Goal: Transaction & Acquisition: Purchase product/service

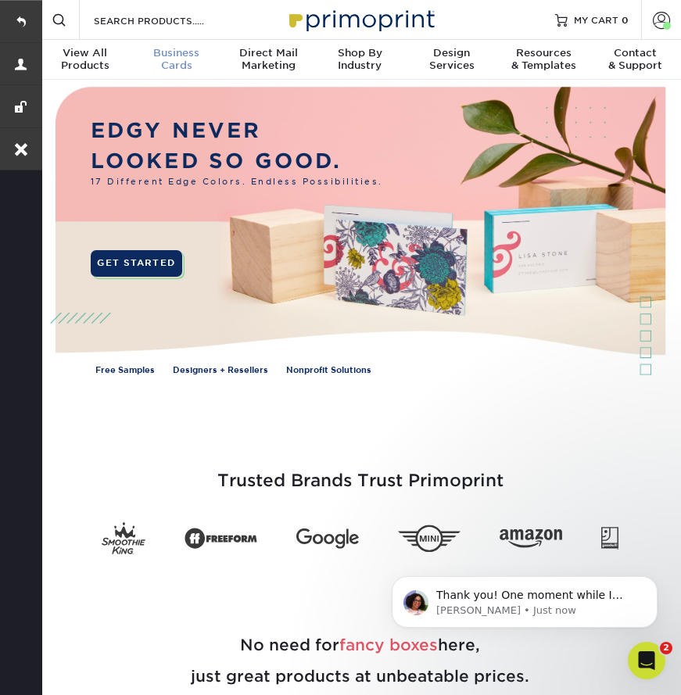
click at [186, 55] on span "Business" at bounding box center [176, 53] width 91 height 13
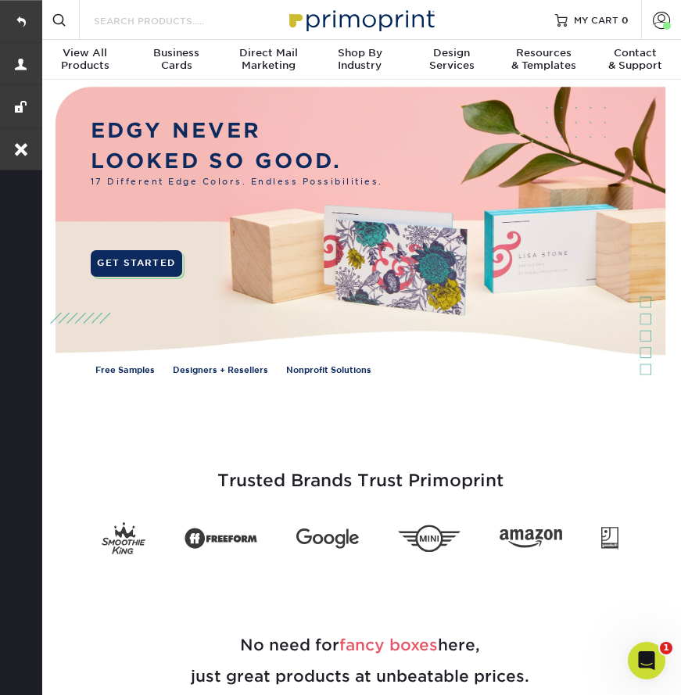
click at [131, 18] on input "Search Products" at bounding box center [168, 20] width 152 height 19
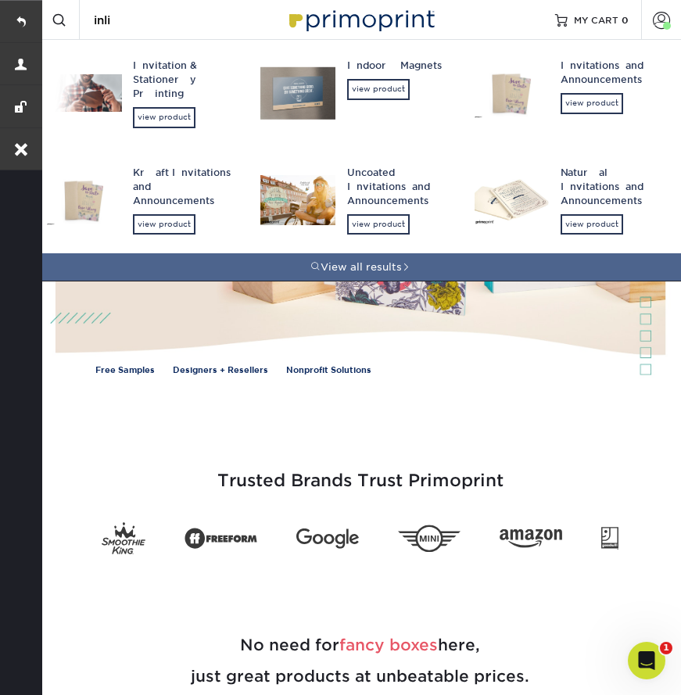
type input "inlin"
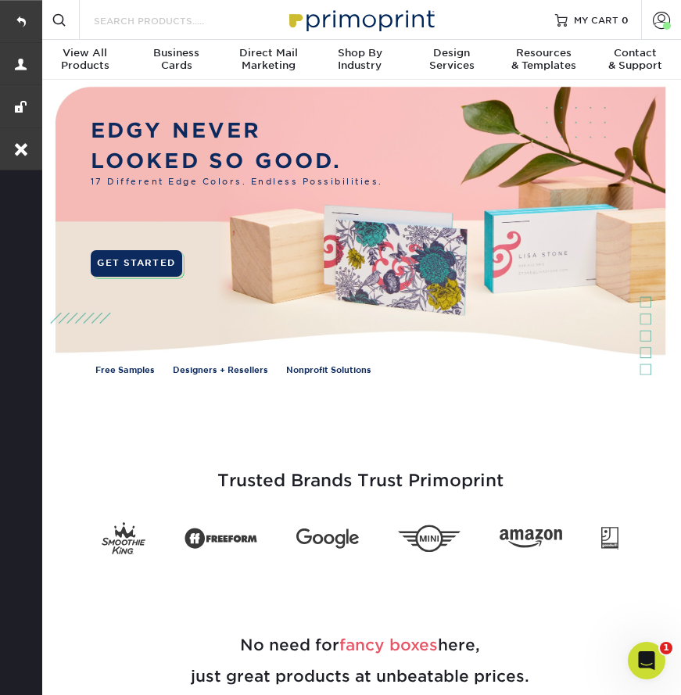
click at [132, 24] on input "Search Products" at bounding box center [168, 20] width 152 height 19
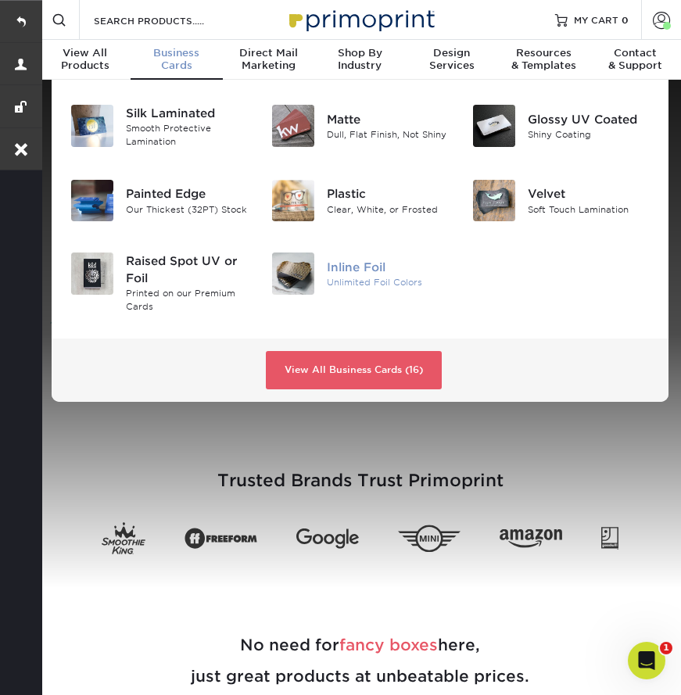
click at [353, 273] on div "Inline Foil" at bounding box center [388, 267] width 122 height 17
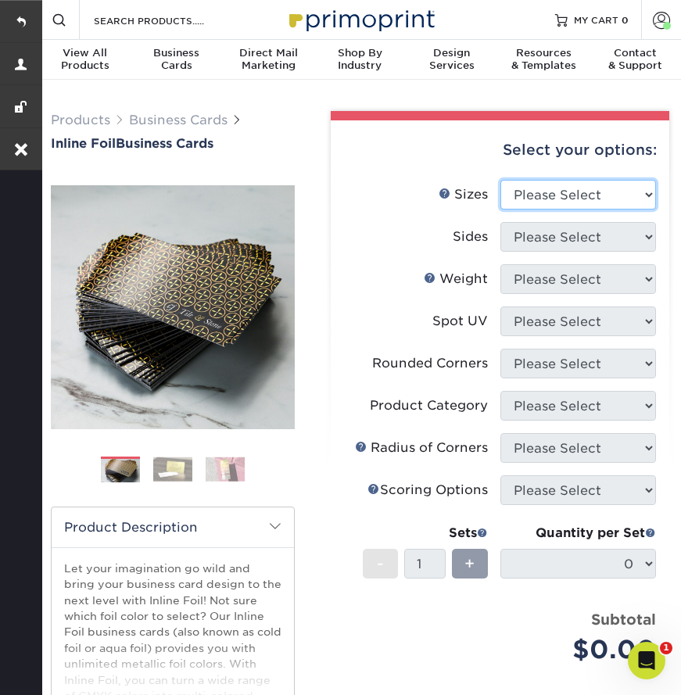
select select "2.00x3.50"
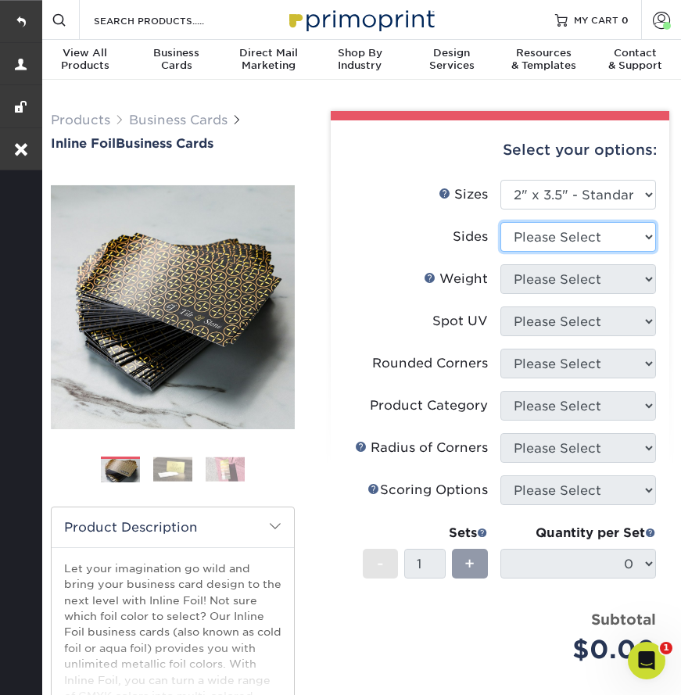
select select "e9e9dfb3-fba1-4d60-972c-fd9ca5904d33"
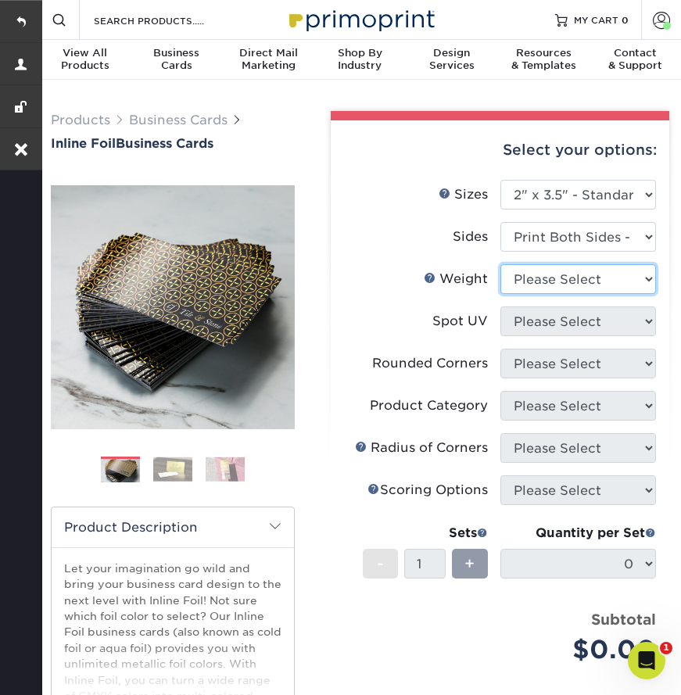
select select "16PT"
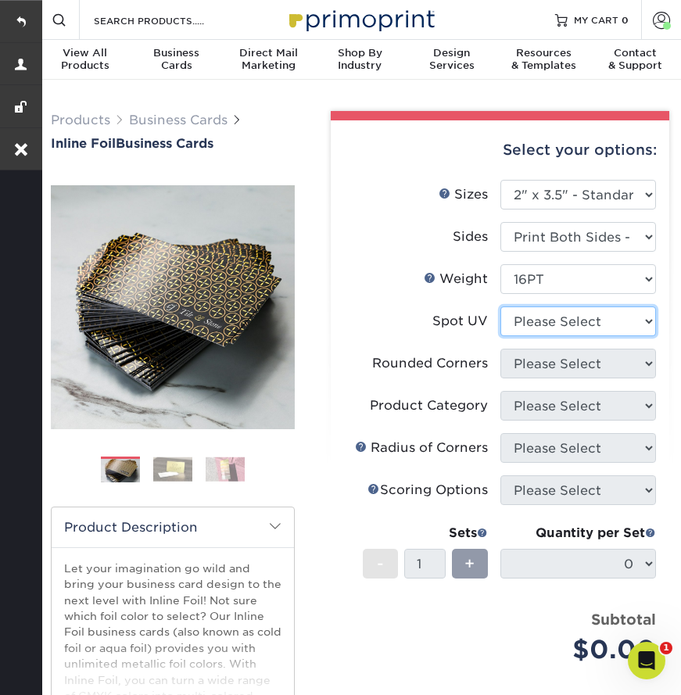
select select "3"
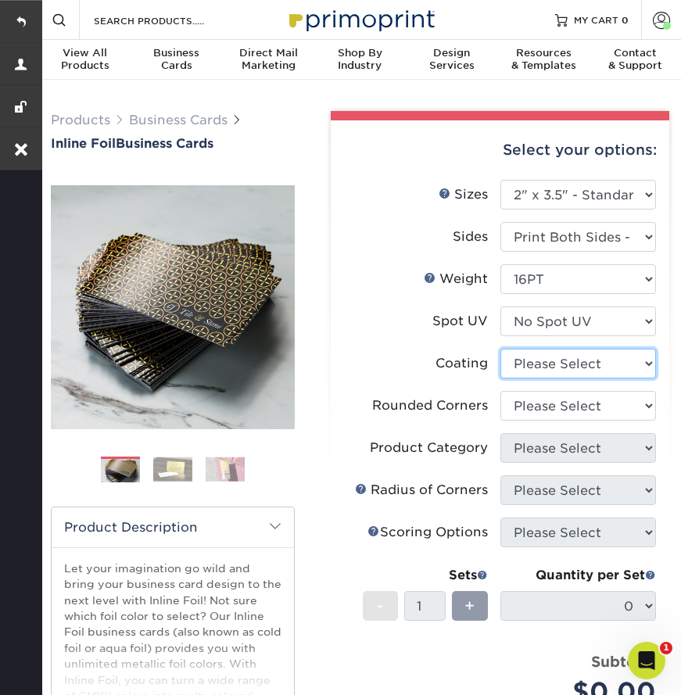
select select "ae367451-b2b8-45df-a344-0f05b6a12993"
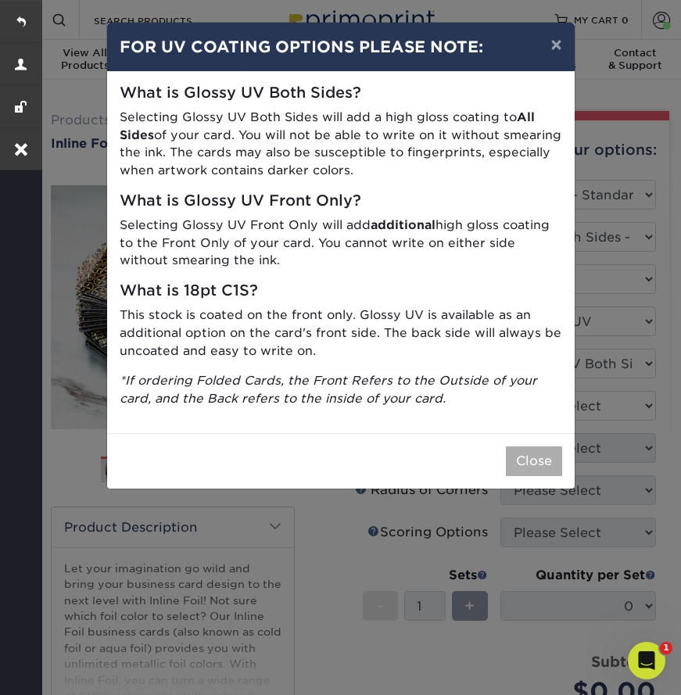
click at [525, 451] on button "Close" at bounding box center [534, 461] width 56 height 30
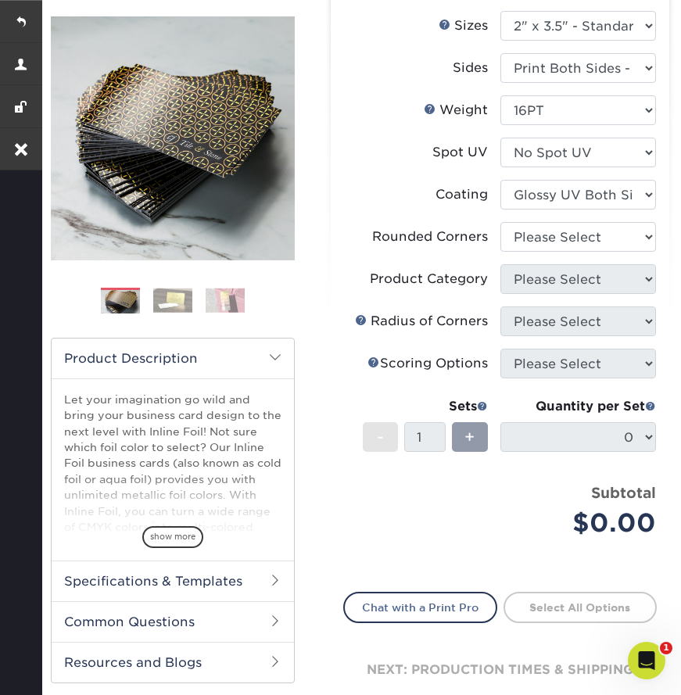
scroll to position [173, 0]
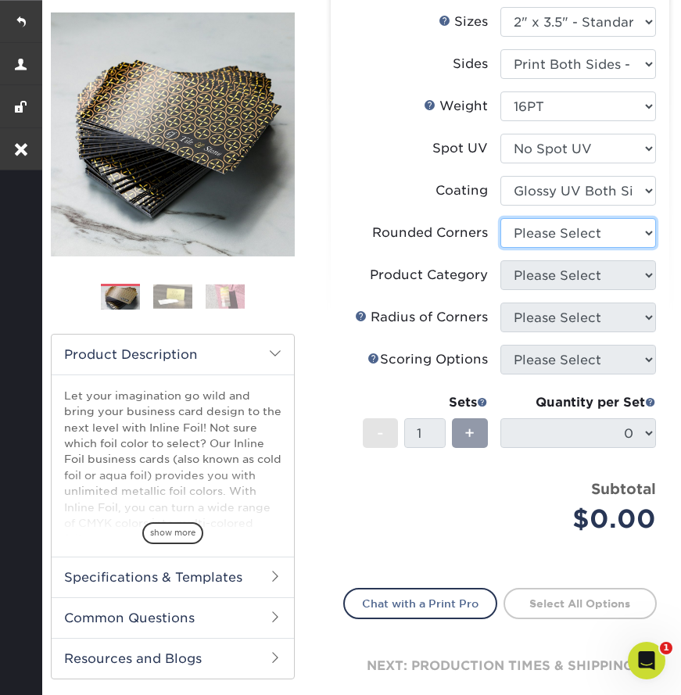
select select "7672df9e-0e0a-464d-8e1f-920c575e4da3"
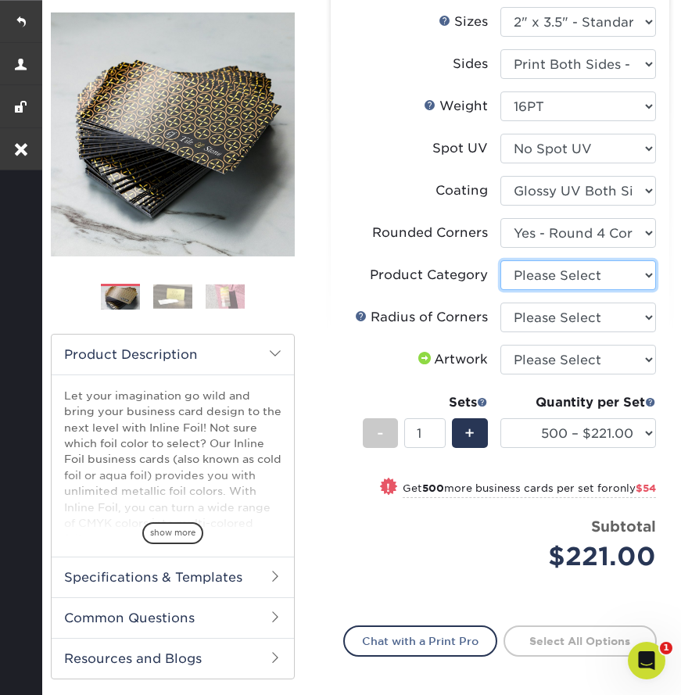
select select "3b5148f1-0588-4f88-a218-97bcfdce65c1"
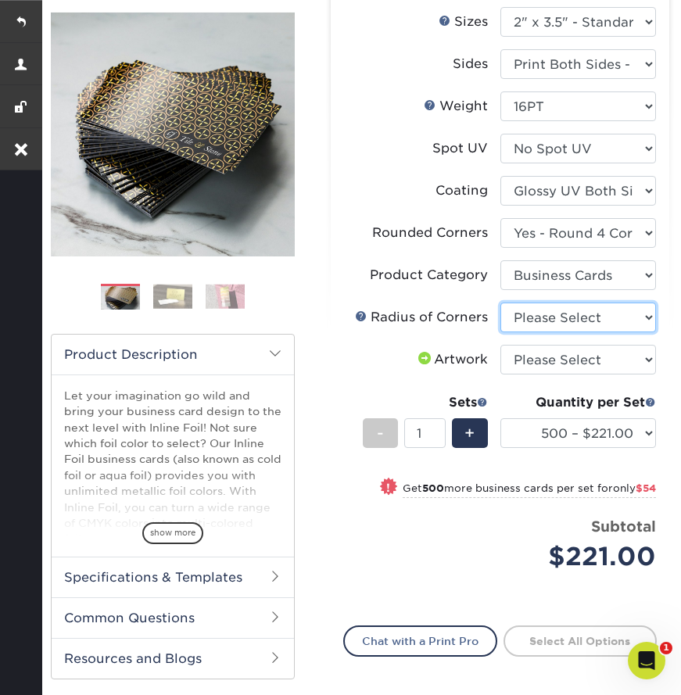
select select "479fbfe7-6a0c-4895-8c9a-81739b7486c9"
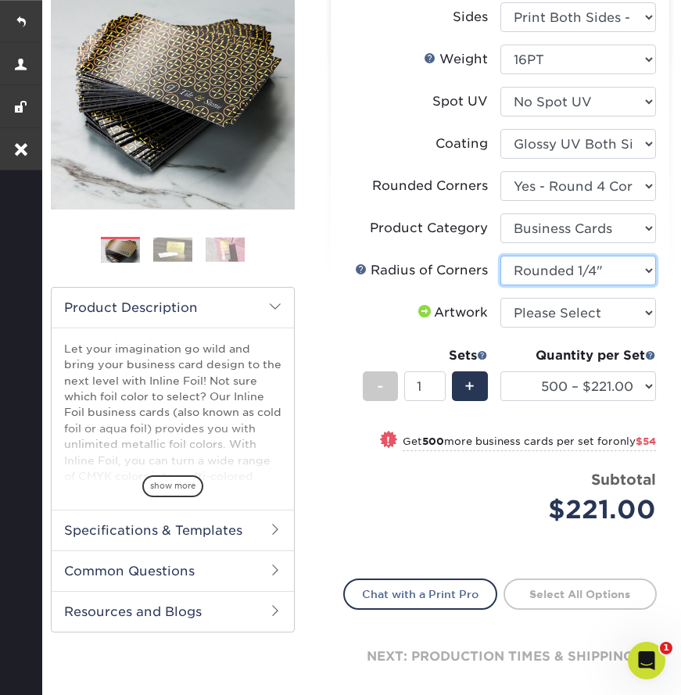
scroll to position [224, 0]
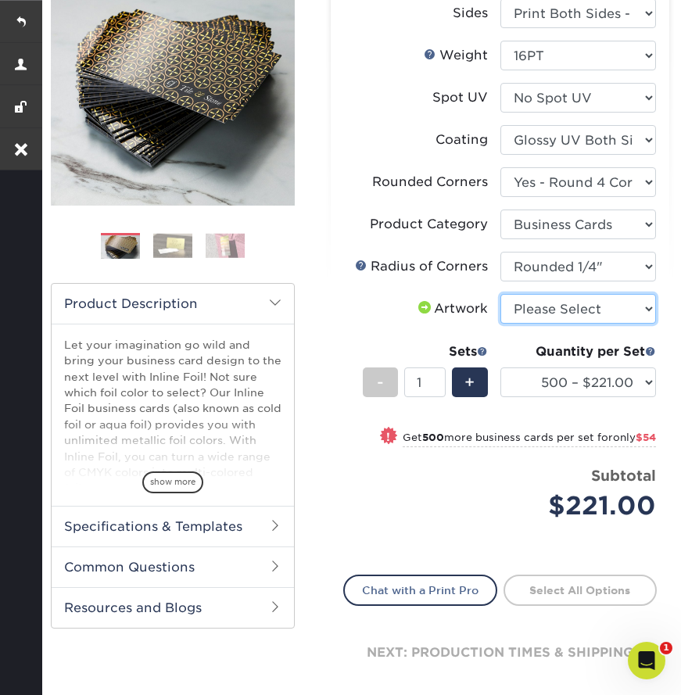
select select "upload"
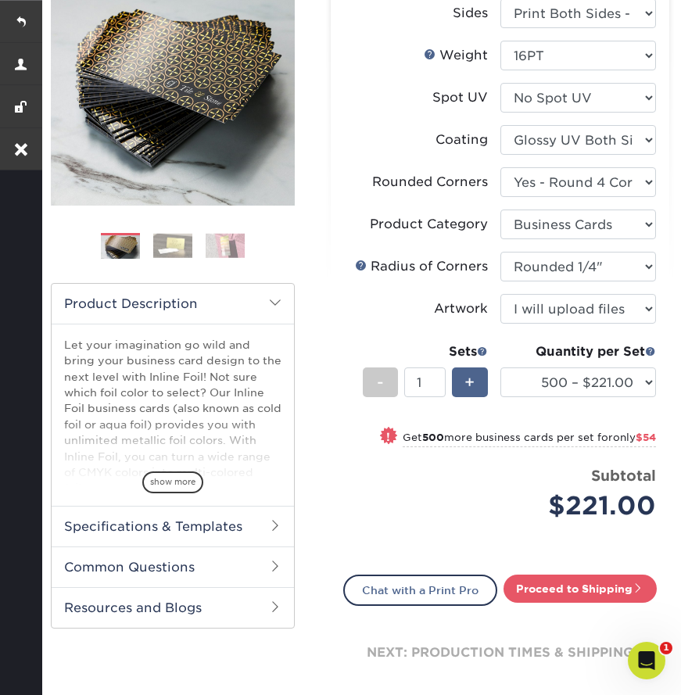
click at [471, 383] on span "+" at bounding box center [469, 382] width 10 height 23
type input "2"
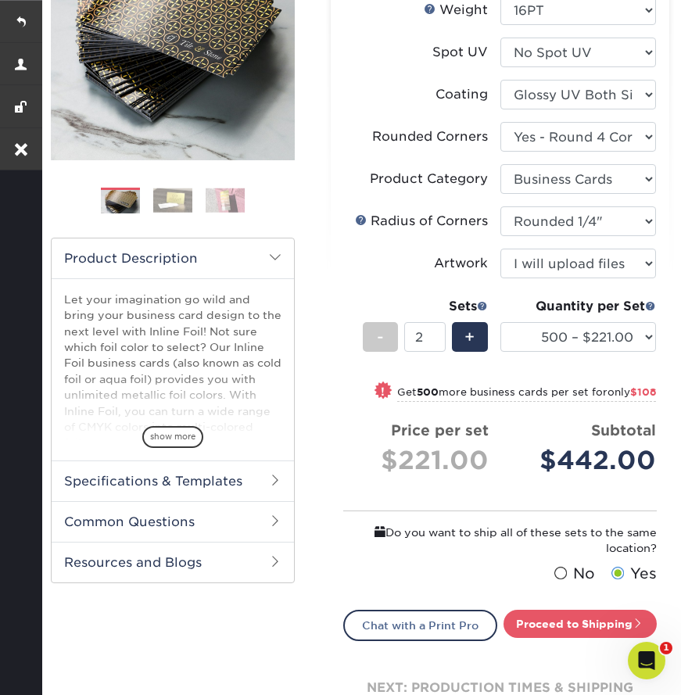
scroll to position [272, 0]
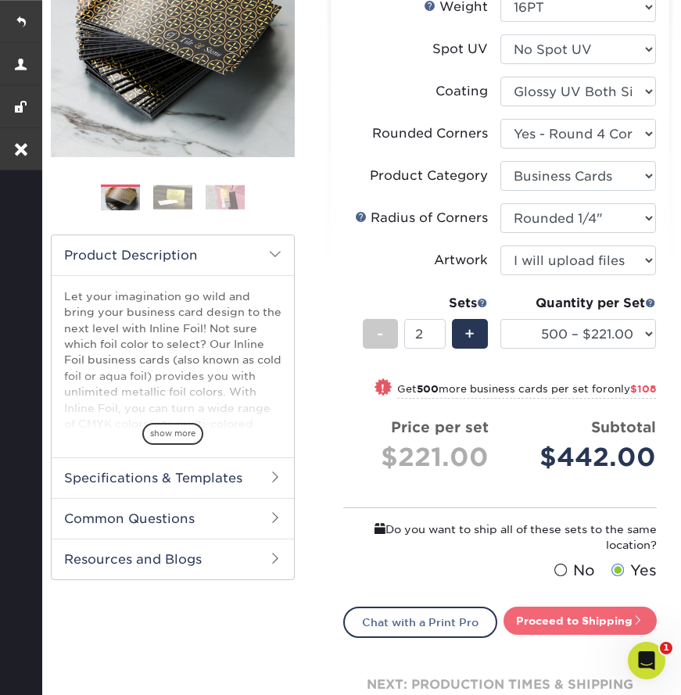
click at [582, 616] on link "Proceed to Shipping" at bounding box center [579, 621] width 153 height 28
type input "Set 1"
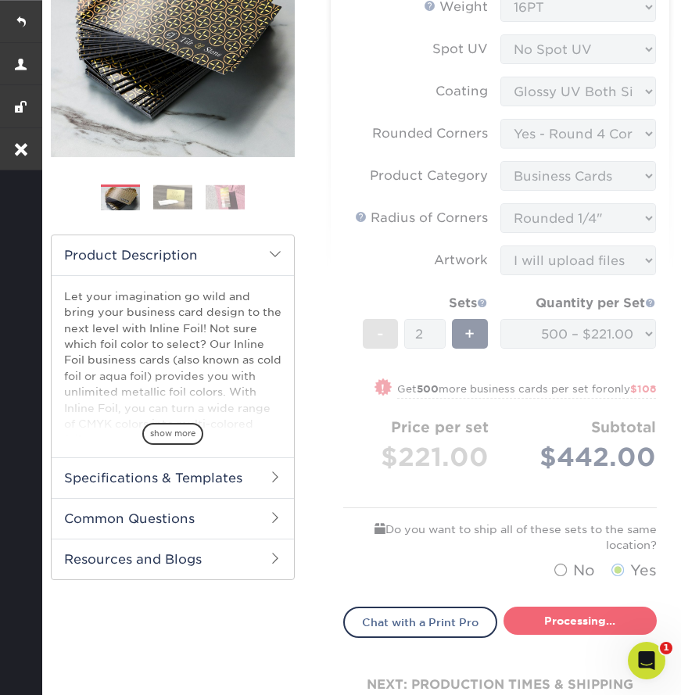
select select "012878e3-f0fa-4913-9c58-540d363be6cc"
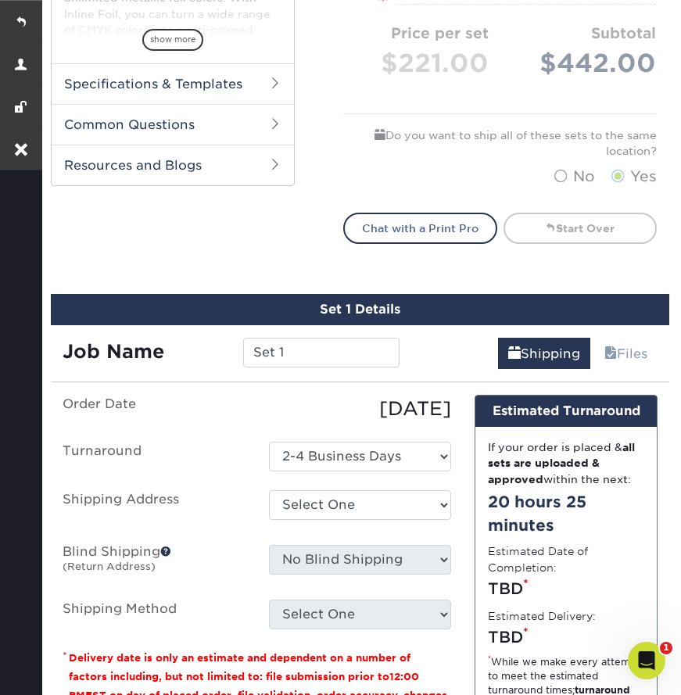
scroll to position [691, 0]
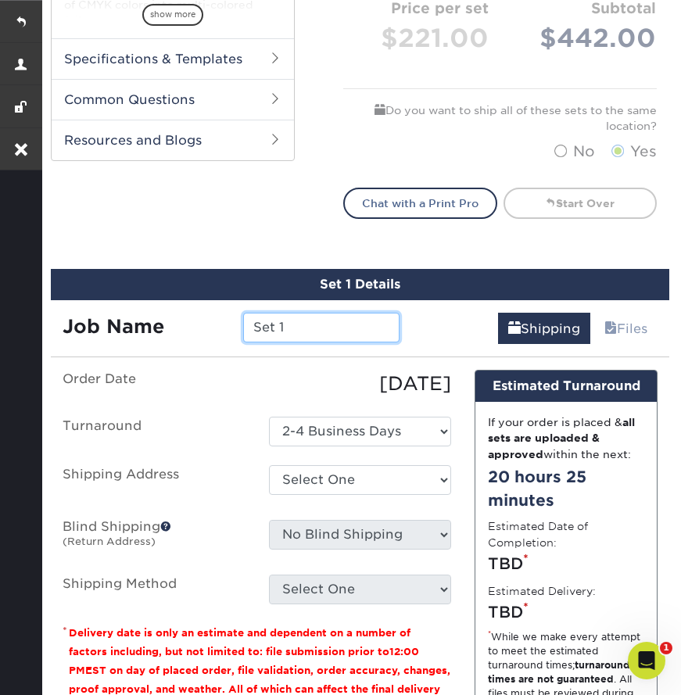
click at [297, 323] on input "Set 1" at bounding box center [321, 328] width 157 height 30
drag, startPoint x: 291, startPoint y: 324, endPoint x: 232, endPoint y: 324, distance: 58.6
click at [232, 324] on div "Set 1" at bounding box center [321, 328] width 181 height 30
click at [327, 336] on input "Set 1" at bounding box center [321, 328] width 157 height 30
type input "Set 1- Meggan"
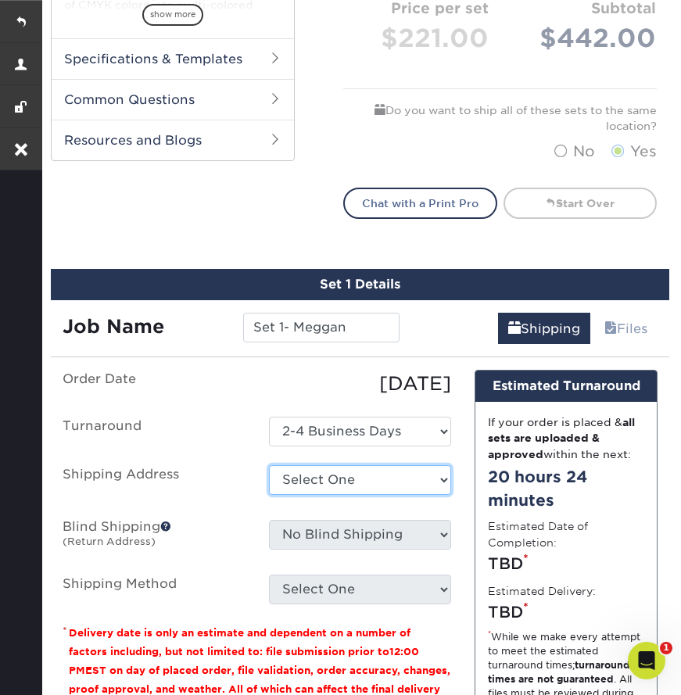
select select "286591"
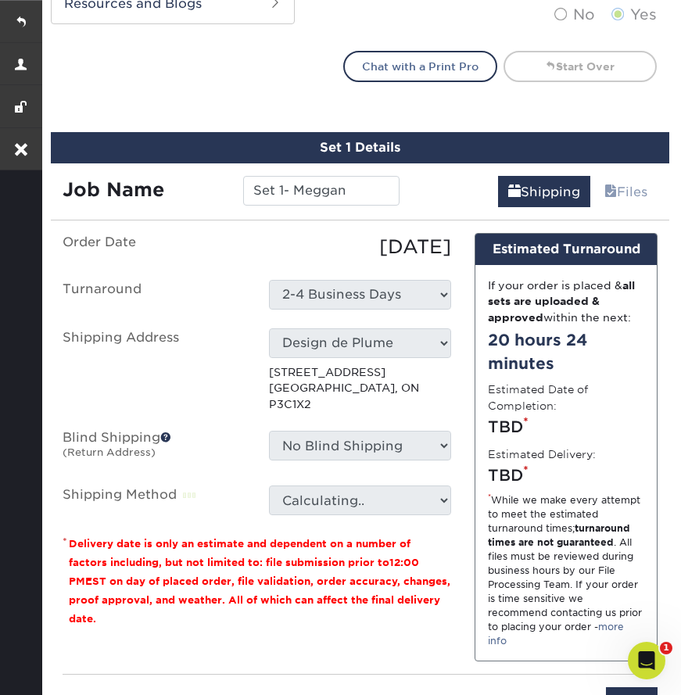
scroll to position [832, 0]
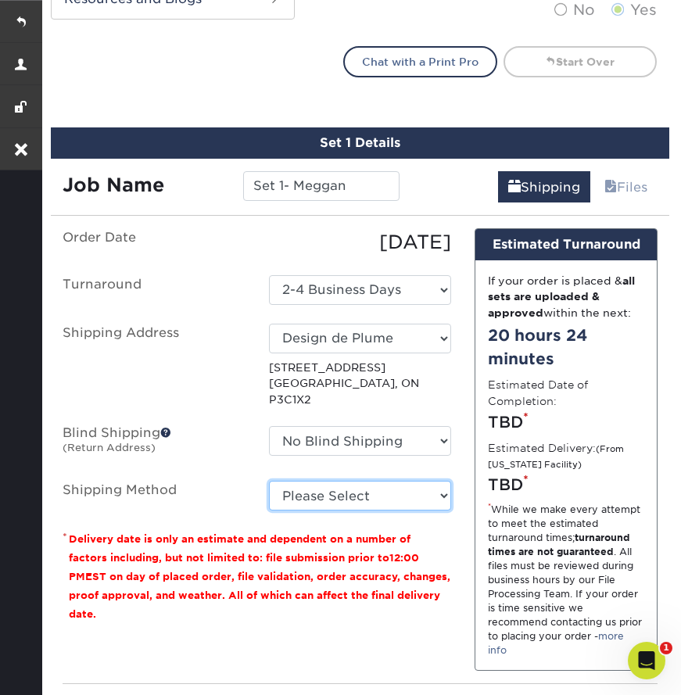
select select "65"
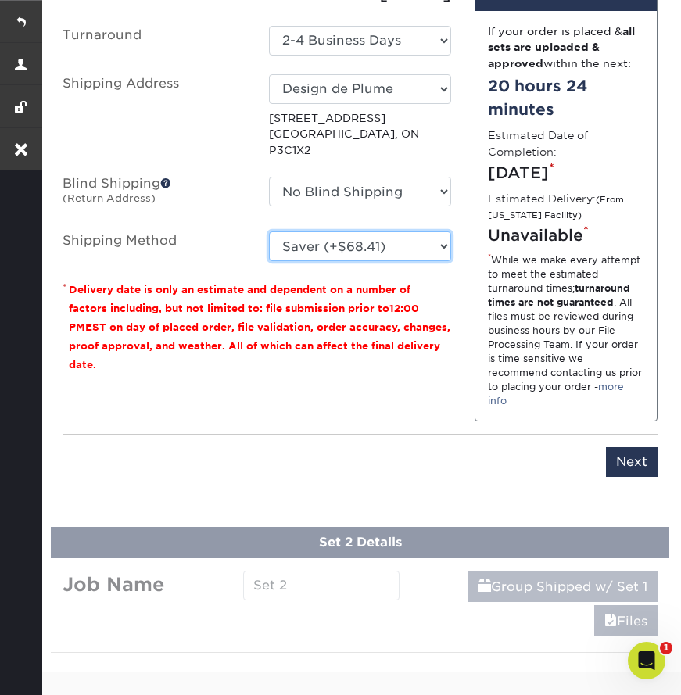
scroll to position [1101, 0]
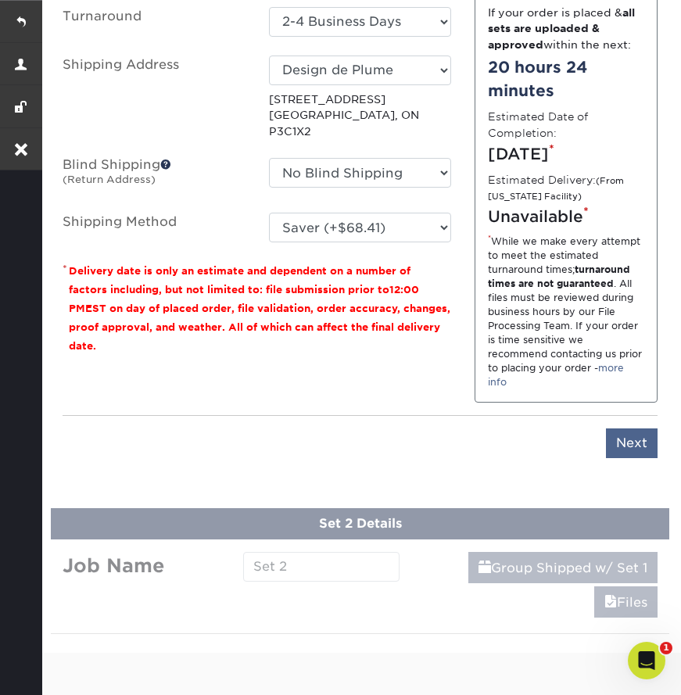
click at [621, 458] on input "Next" at bounding box center [632, 443] width 52 height 30
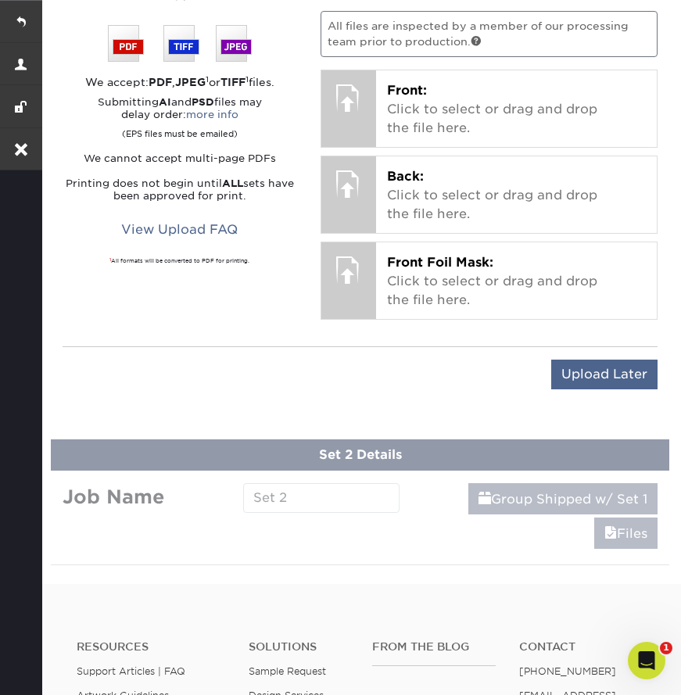
click at [593, 377] on input "Upload Later" at bounding box center [604, 375] width 106 height 30
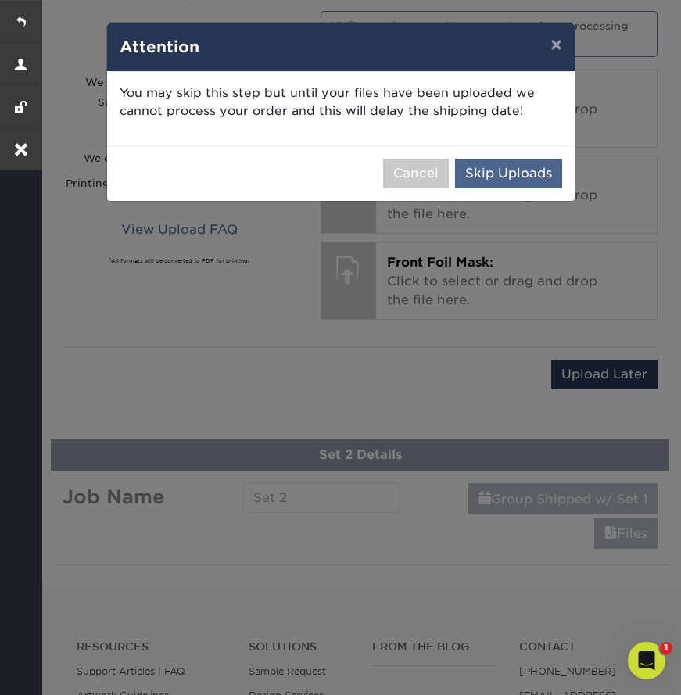
click at [510, 174] on button "Skip Uploads" at bounding box center [508, 174] width 107 height 30
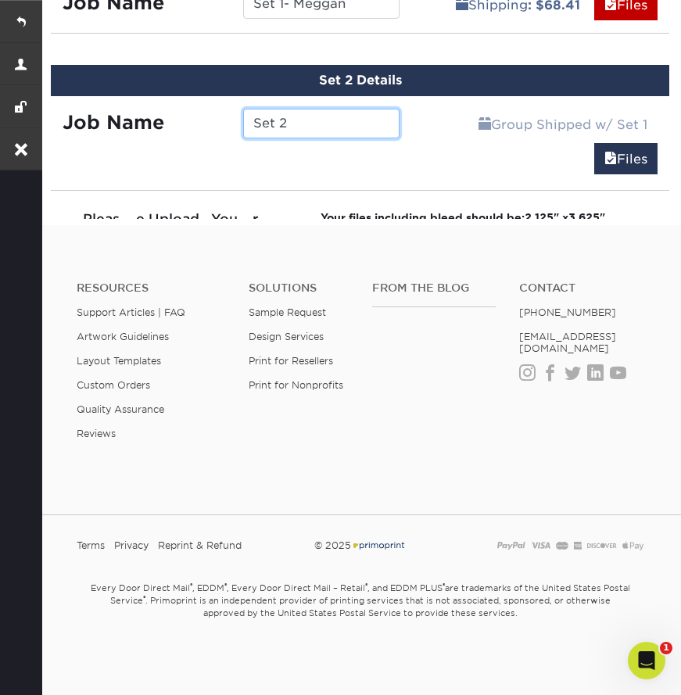
scroll to position [996, 0]
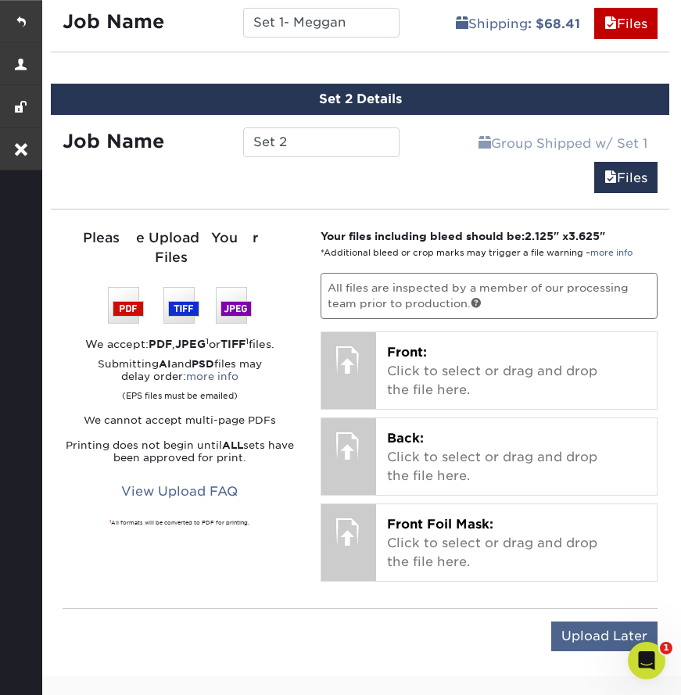
click at [591, 629] on input "Upload Later" at bounding box center [604, 636] width 106 height 30
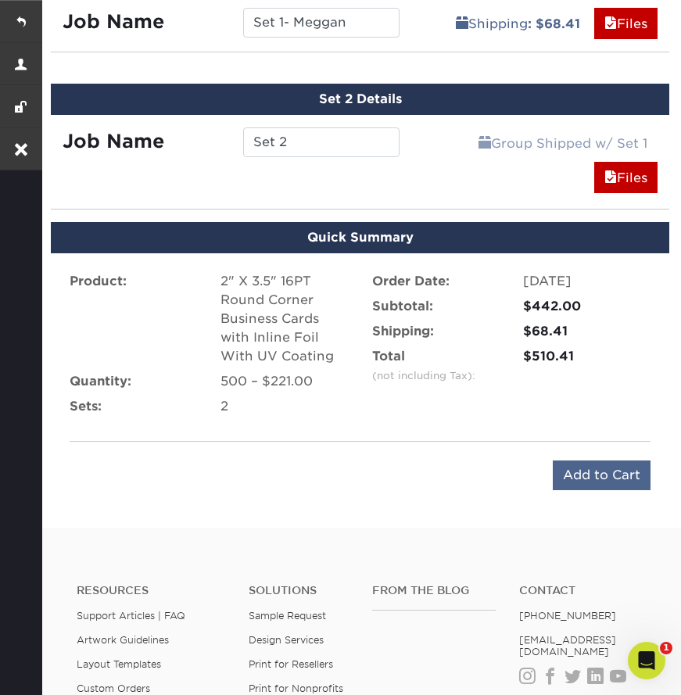
click at [603, 477] on input "Add to Cart" at bounding box center [602, 475] width 98 height 30
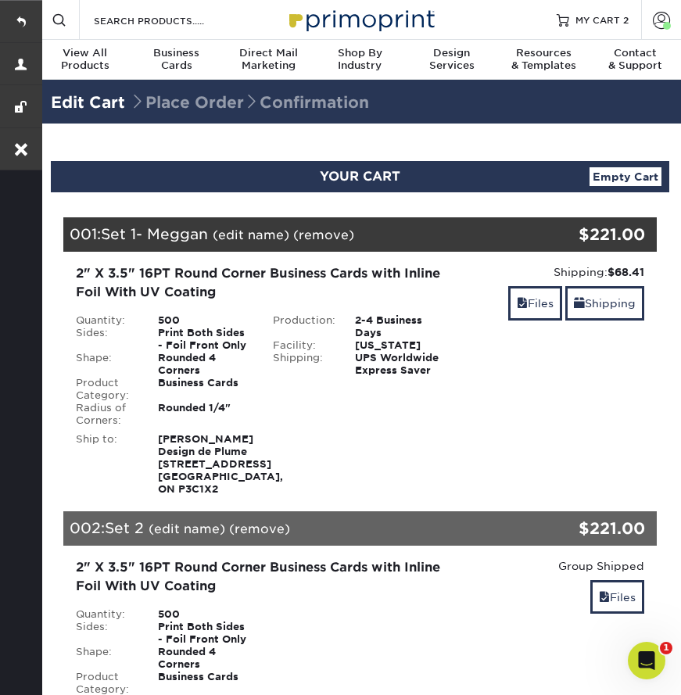
click at [181, 536] on link "(edit name)" at bounding box center [187, 528] width 77 height 15
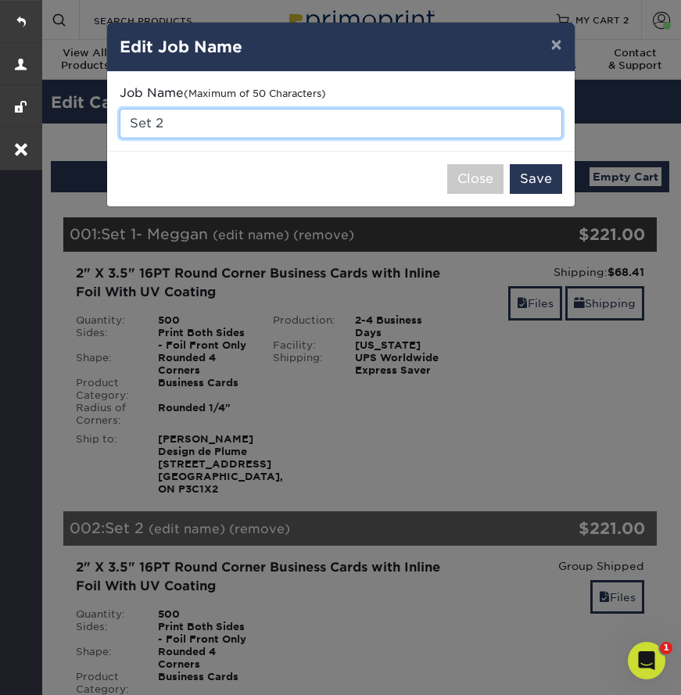
click at [208, 129] on input "Set 2" at bounding box center [341, 124] width 442 height 30
type input "Set 2- Jennica"
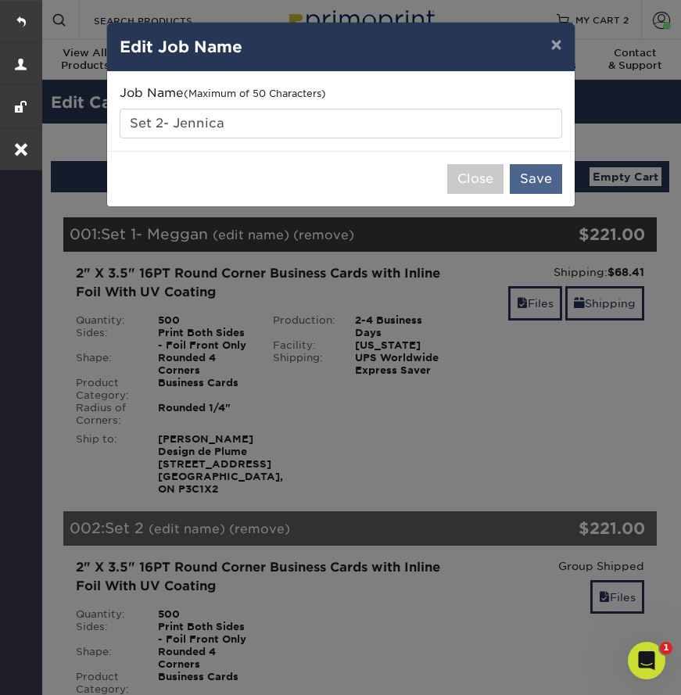
click at [538, 180] on button "Save" at bounding box center [536, 179] width 52 height 30
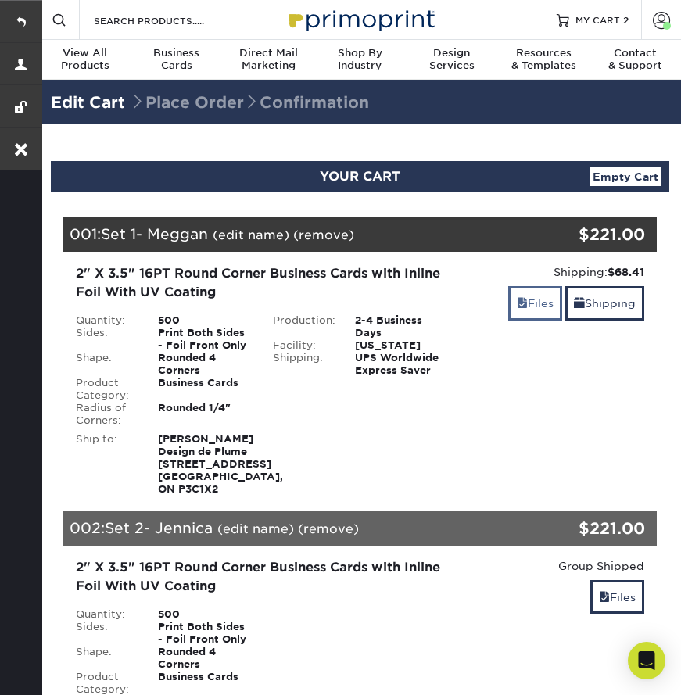
click at [533, 303] on link "Files" at bounding box center [535, 303] width 54 height 34
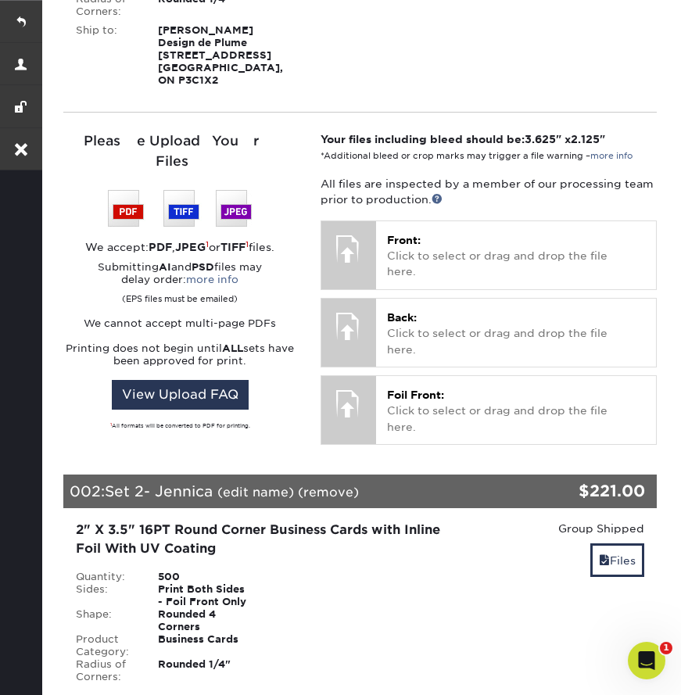
scroll to position [450, 0]
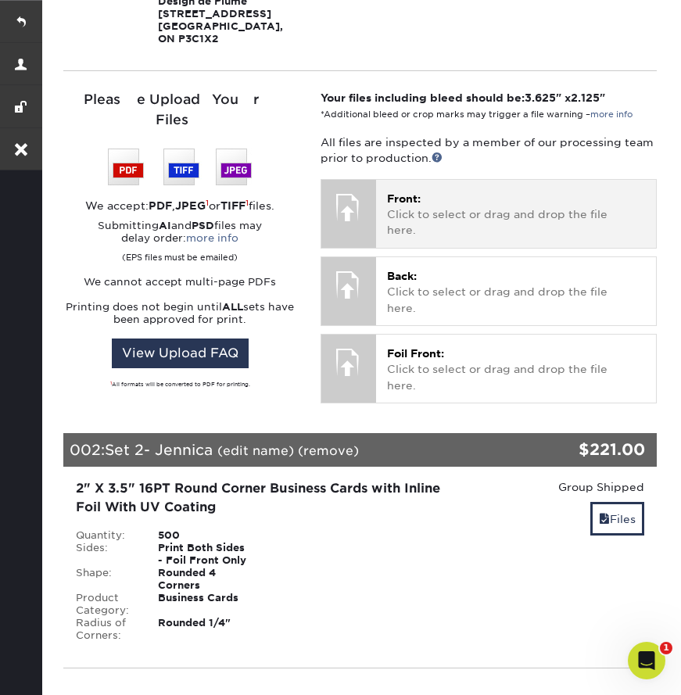
click at [435, 209] on p "Front: Click to select or drag and drop the file here." at bounding box center [516, 215] width 258 height 48
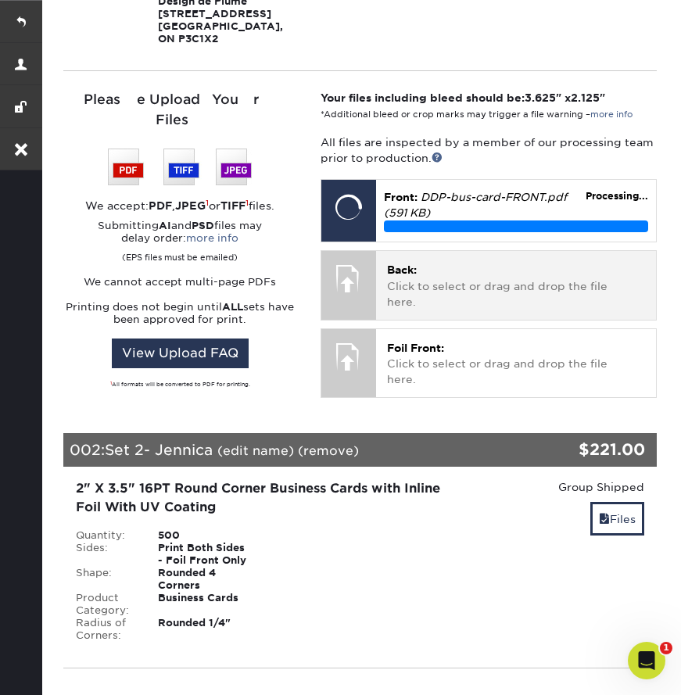
click at [496, 288] on p "Back: Click to select or drag and drop the file here." at bounding box center [516, 286] width 258 height 48
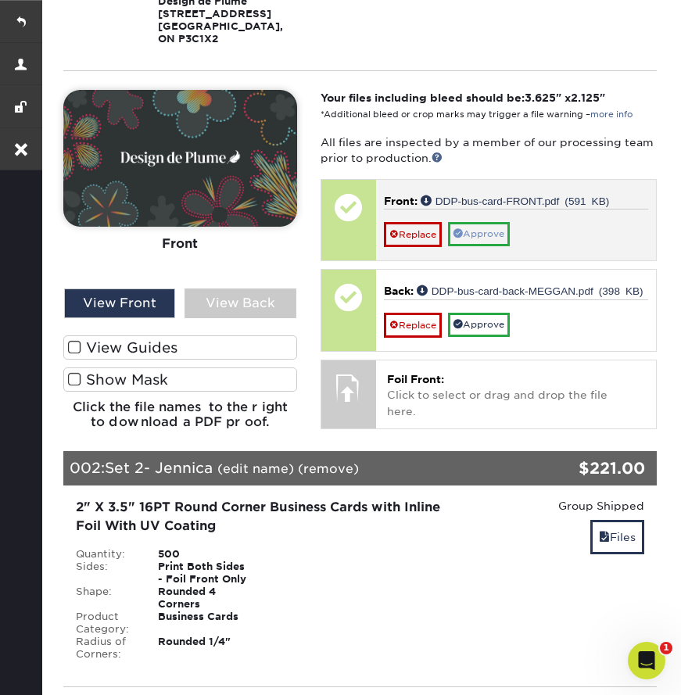
click at [467, 242] on link "Approve" at bounding box center [479, 234] width 62 height 24
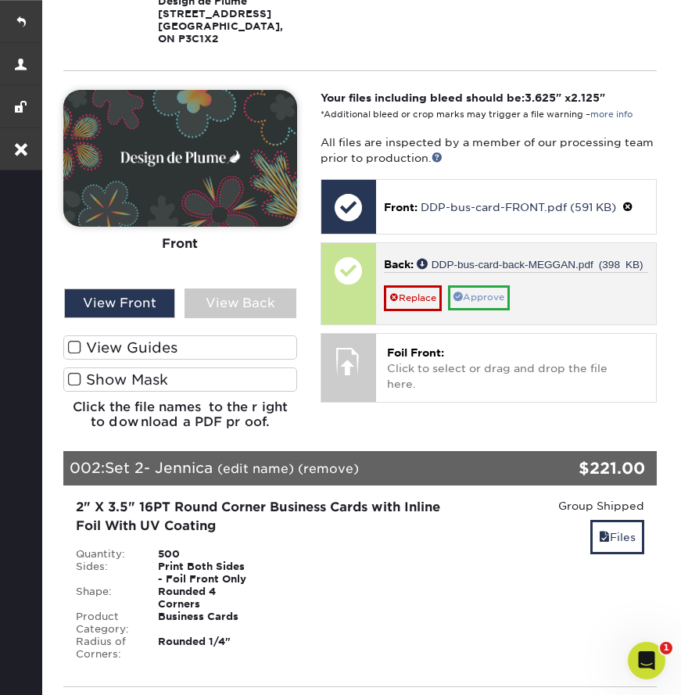
click at [472, 310] on link "Approve" at bounding box center [479, 297] width 62 height 24
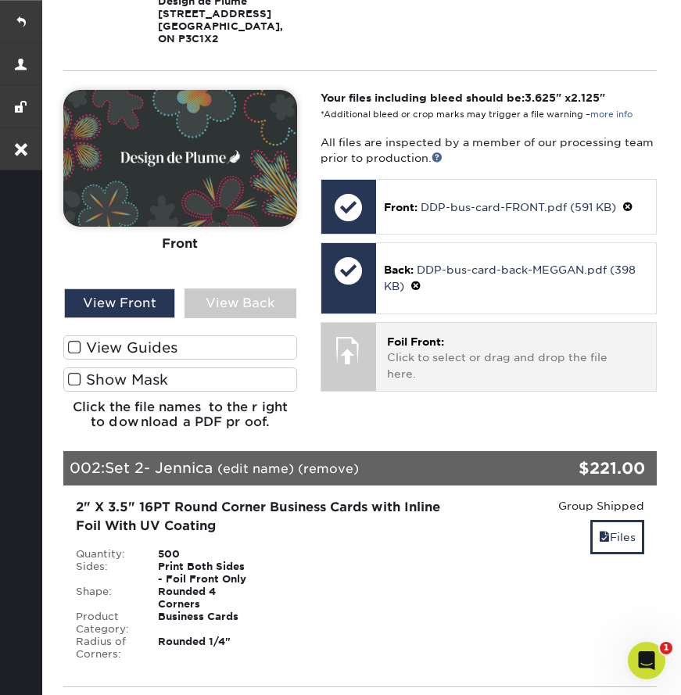
click at [439, 365] on p "Foil Front: Click to select or drag and drop the file here." at bounding box center [516, 358] width 258 height 48
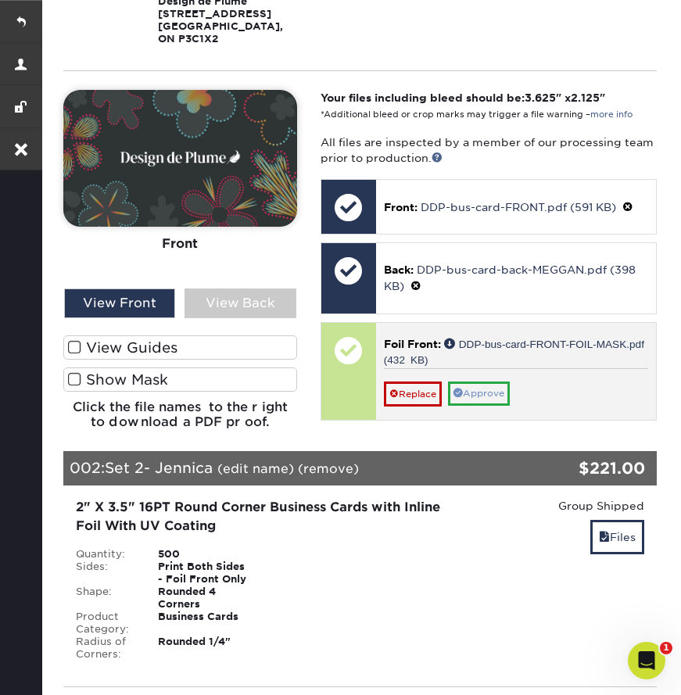
click at [499, 401] on link "Approve" at bounding box center [479, 393] width 62 height 24
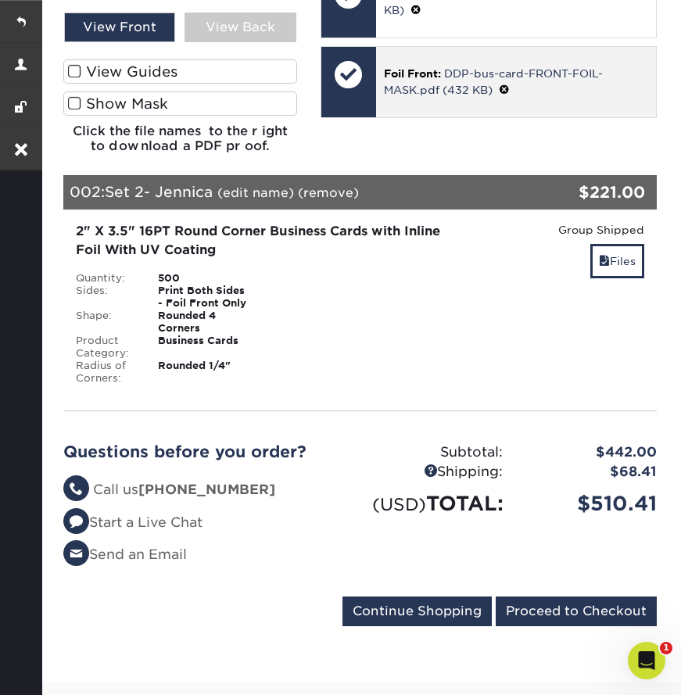
scroll to position [791, 0]
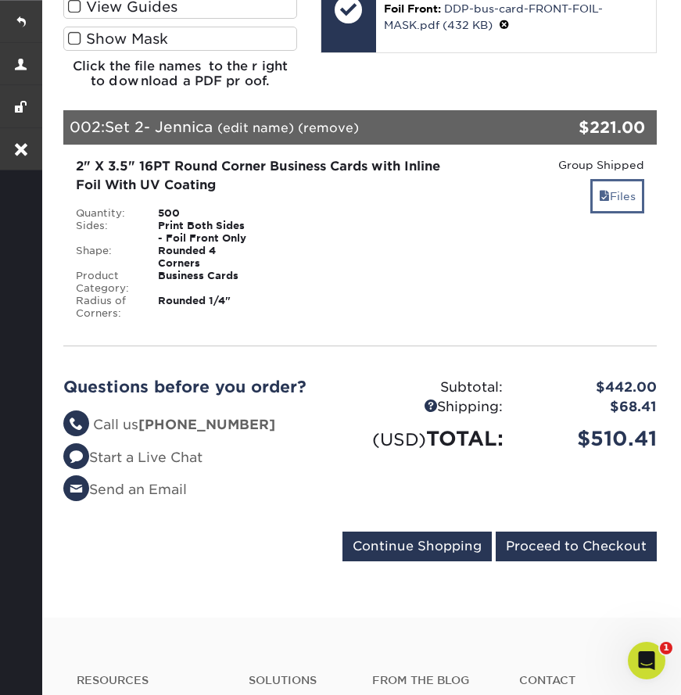
click at [618, 204] on link "Files" at bounding box center [617, 196] width 54 height 34
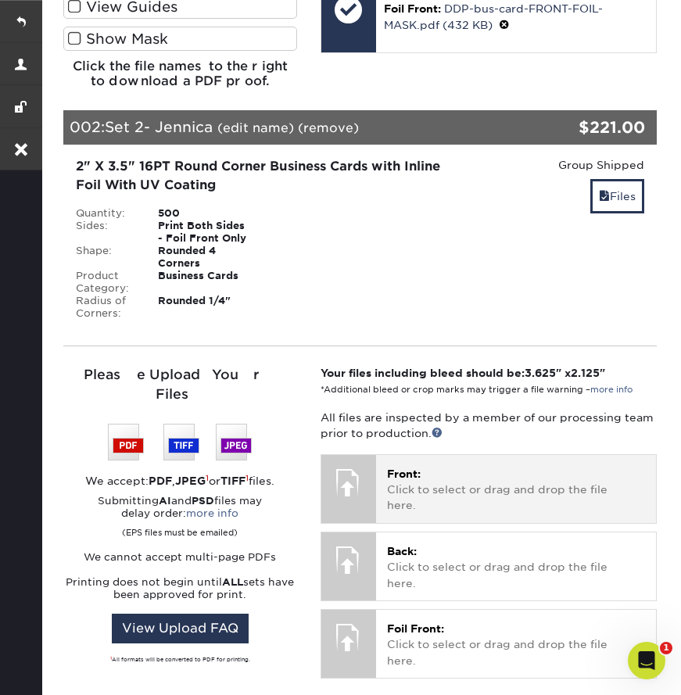
click at [435, 499] on p "Front: Click to select or drag and drop the file here." at bounding box center [516, 490] width 258 height 48
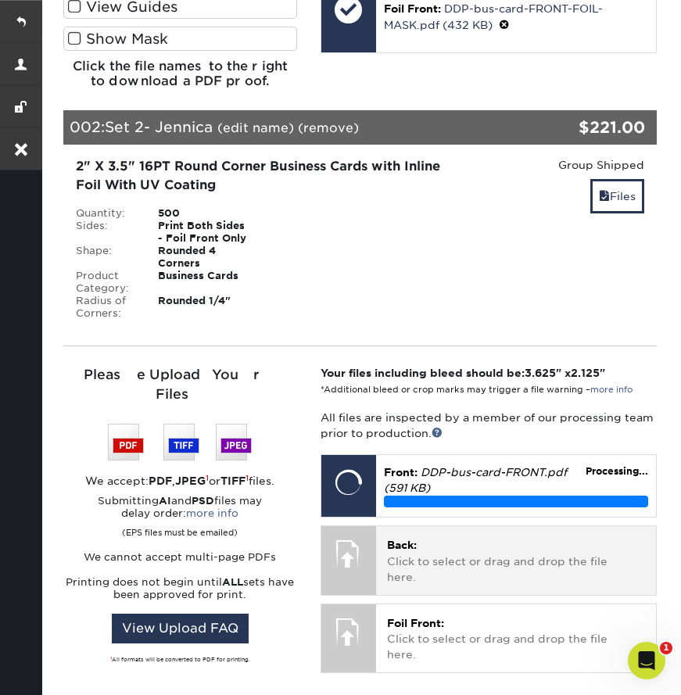
click at [469, 565] on p "Back: Click to select or drag and drop the file here." at bounding box center [516, 561] width 258 height 48
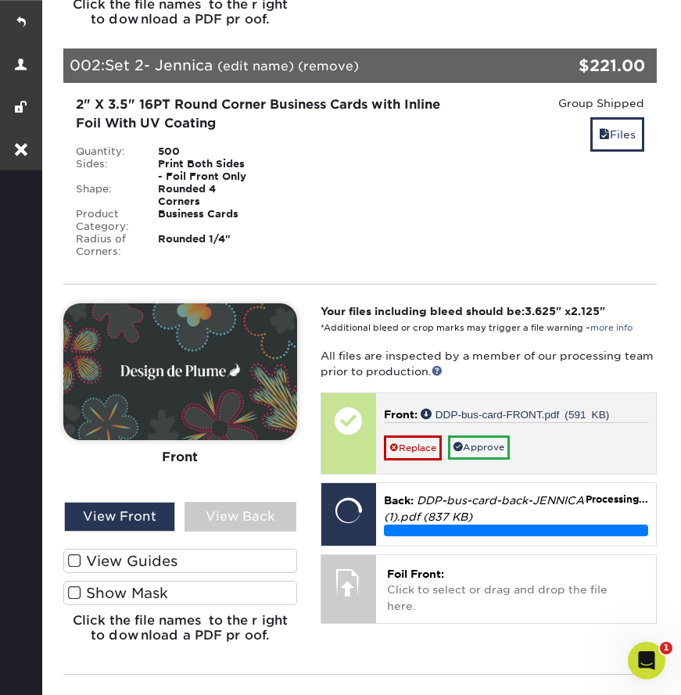
scroll to position [937, 0]
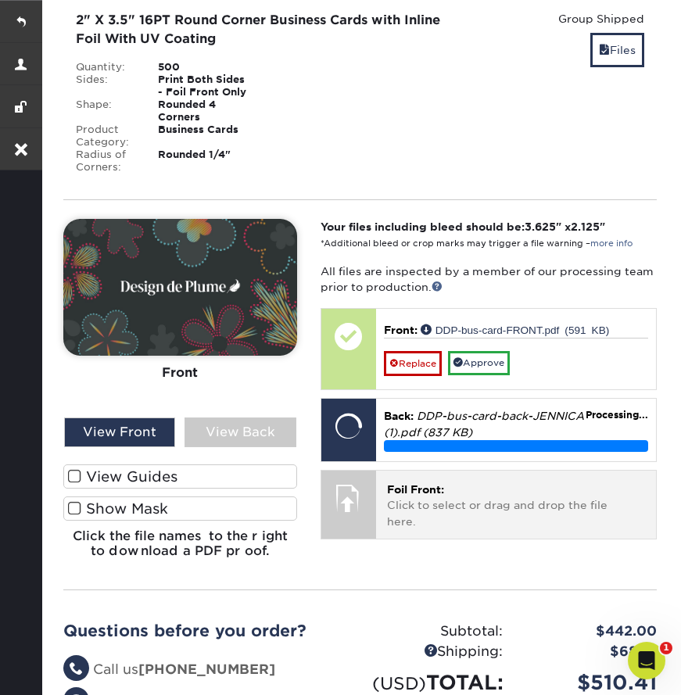
click at [455, 503] on p "Foil Front: Click to select or drag and drop the file here." at bounding box center [516, 506] width 258 height 48
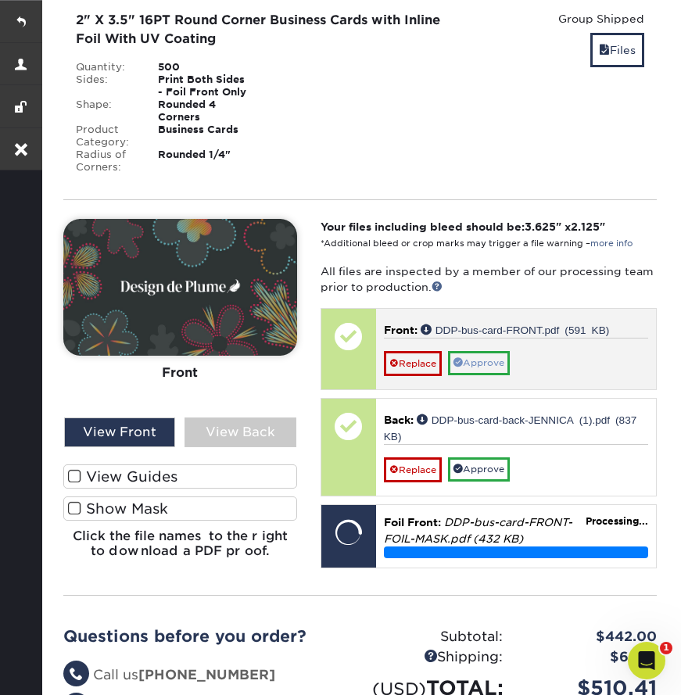
click at [481, 375] on link "Approve" at bounding box center [479, 363] width 62 height 24
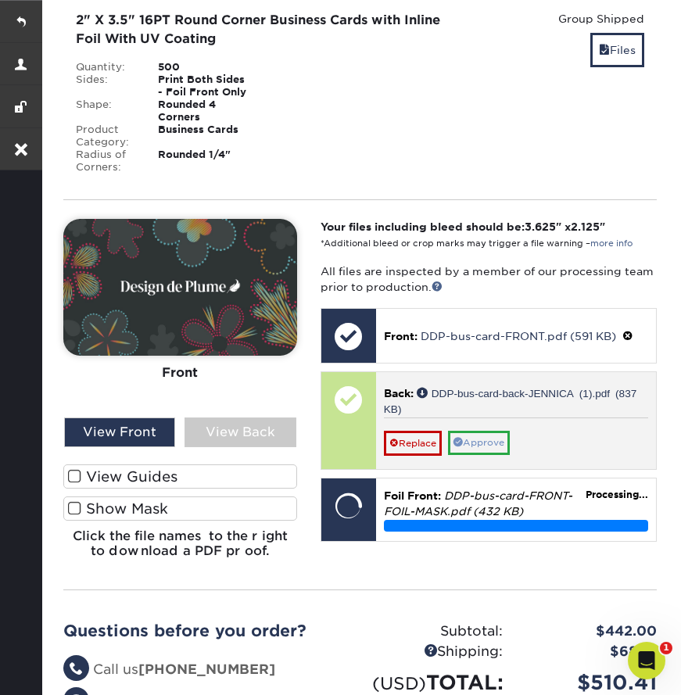
click at [479, 443] on link "Approve" at bounding box center [479, 443] width 62 height 24
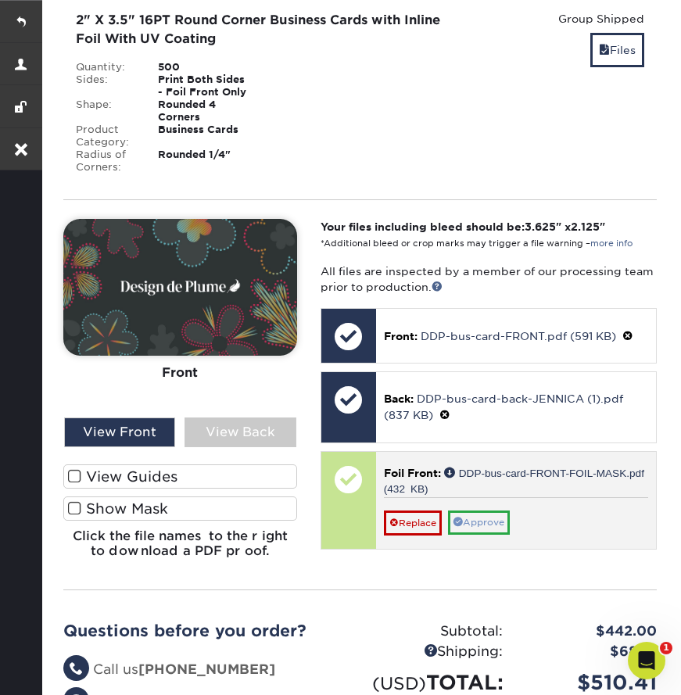
click at [505, 533] on link "Approve" at bounding box center [479, 522] width 62 height 24
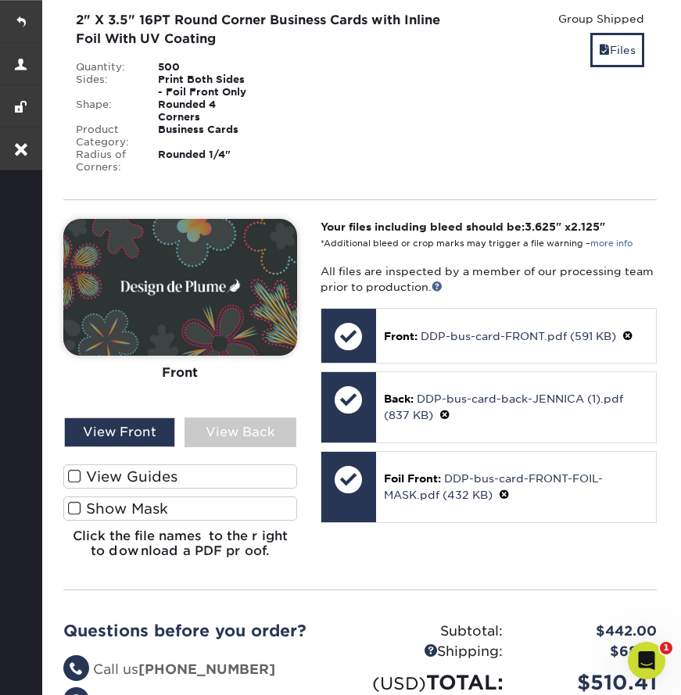
click at [76, 516] on span at bounding box center [74, 508] width 13 height 15
click at [0, 0] on input "Show Mask" at bounding box center [0, 0] width 0 height 0
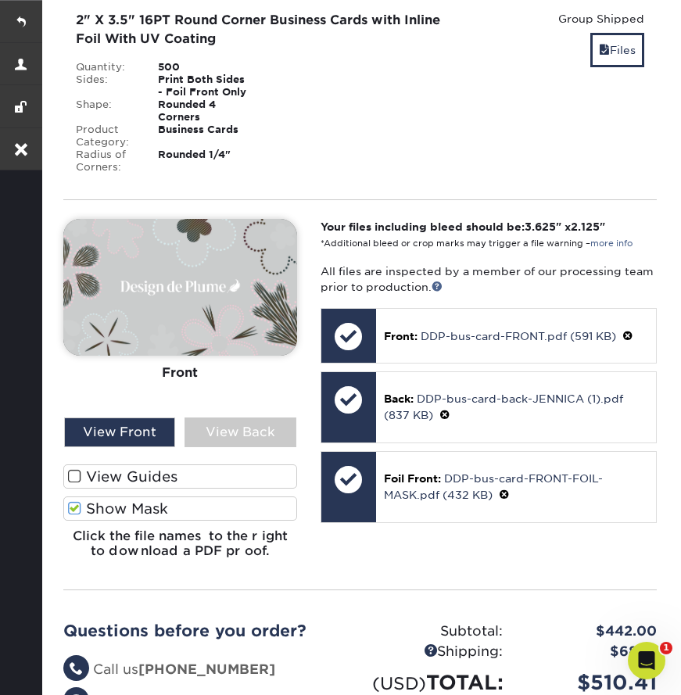
click at [76, 484] on span at bounding box center [74, 476] width 13 height 15
click at [0, 0] on input "View Guides" at bounding box center [0, 0] width 0 height 0
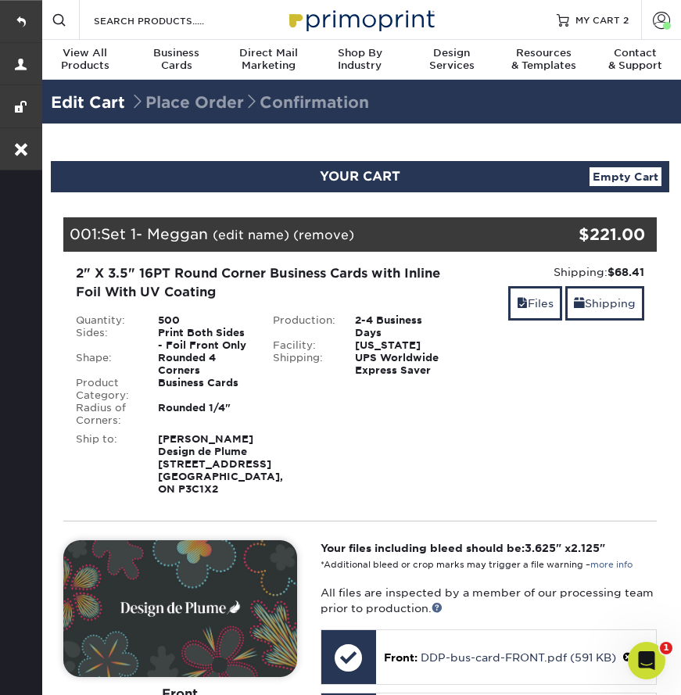
scroll to position [0, 0]
click at [650, 10] on link "Account" at bounding box center [661, 20] width 40 height 40
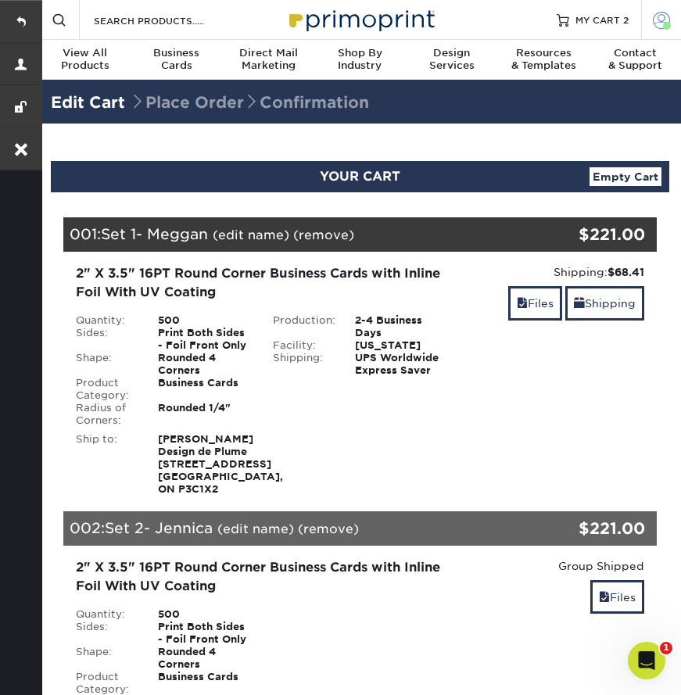
click at [661, 22] on span at bounding box center [661, 19] width 17 height 17
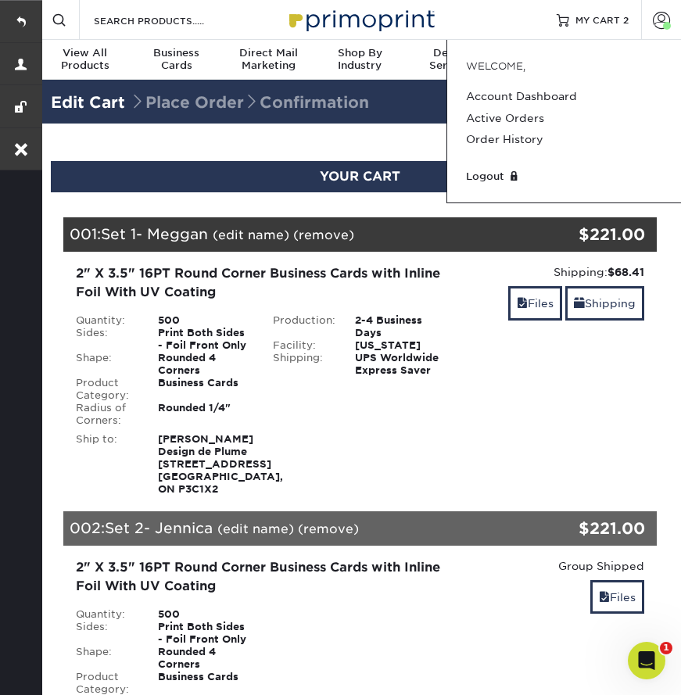
click at [402, 119] on div "Edit Cart Place Order Confirmation" at bounding box center [360, 102] width 618 height 38
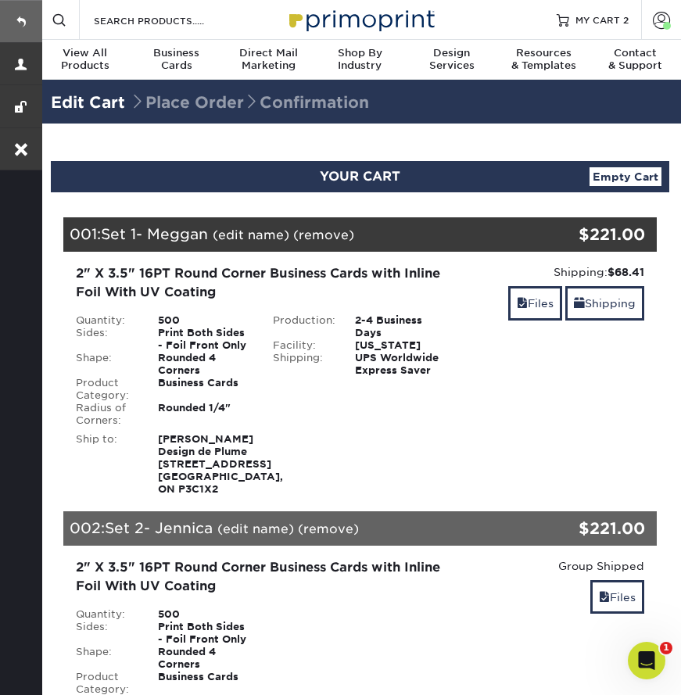
click at [17, 30] on link at bounding box center [21, 21] width 42 height 42
